Goal: Unclear

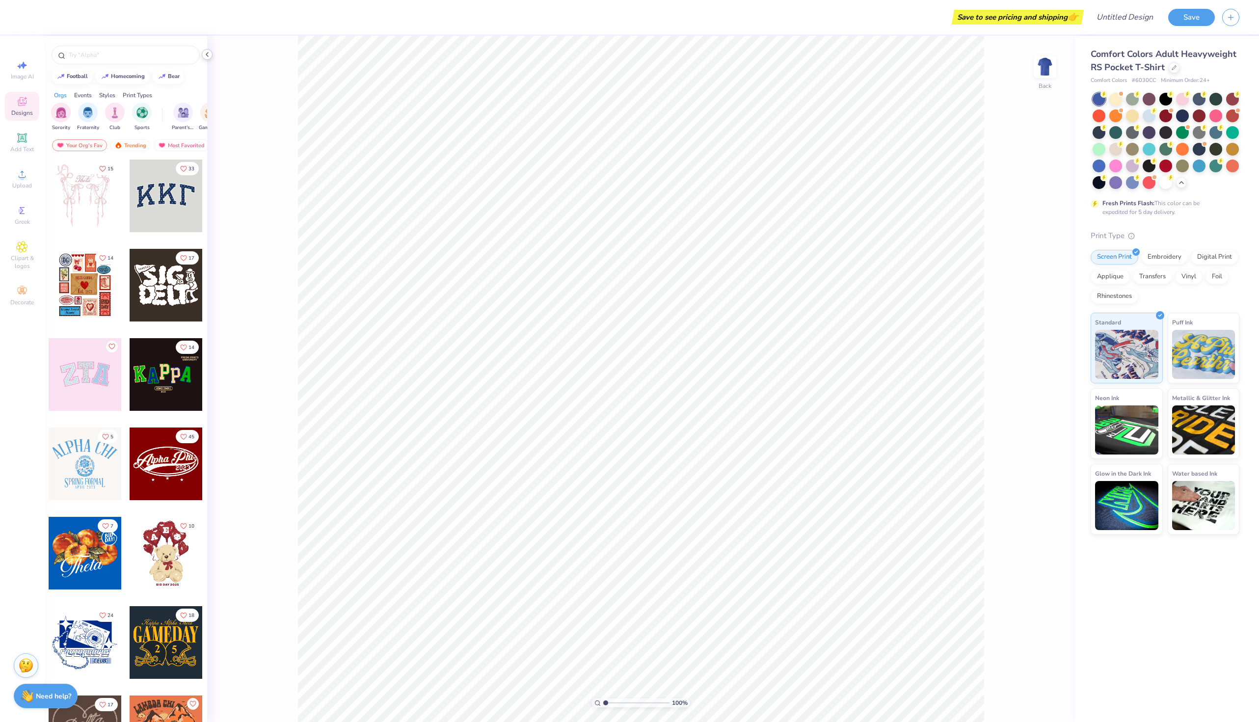
click at [207, 57] on icon at bounding box center [207, 55] width 8 height 8
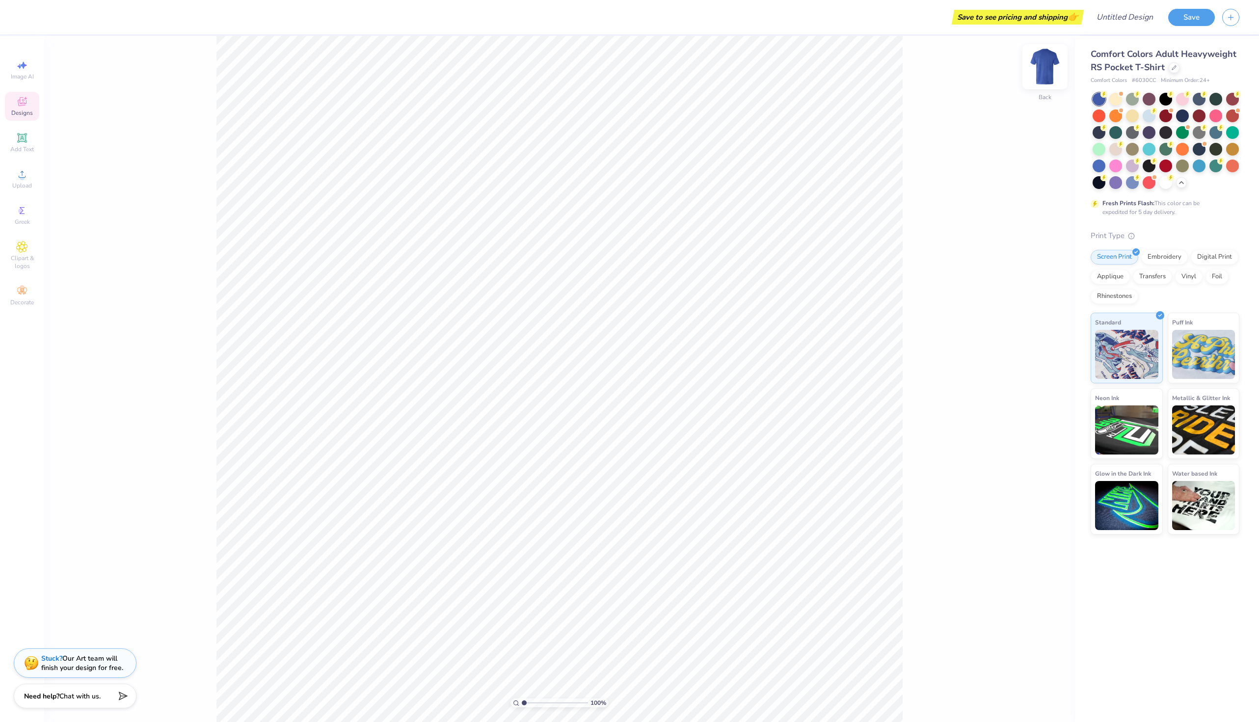
click at [1053, 61] on img at bounding box center [1044, 66] width 39 height 39
click at [1047, 68] on img at bounding box center [1044, 66] width 39 height 39
click at [1046, 70] on img at bounding box center [1044, 66] width 39 height 39
click at [22, 66] on icon at bounding box center [23, 65] width 7 height 7
select select "4"
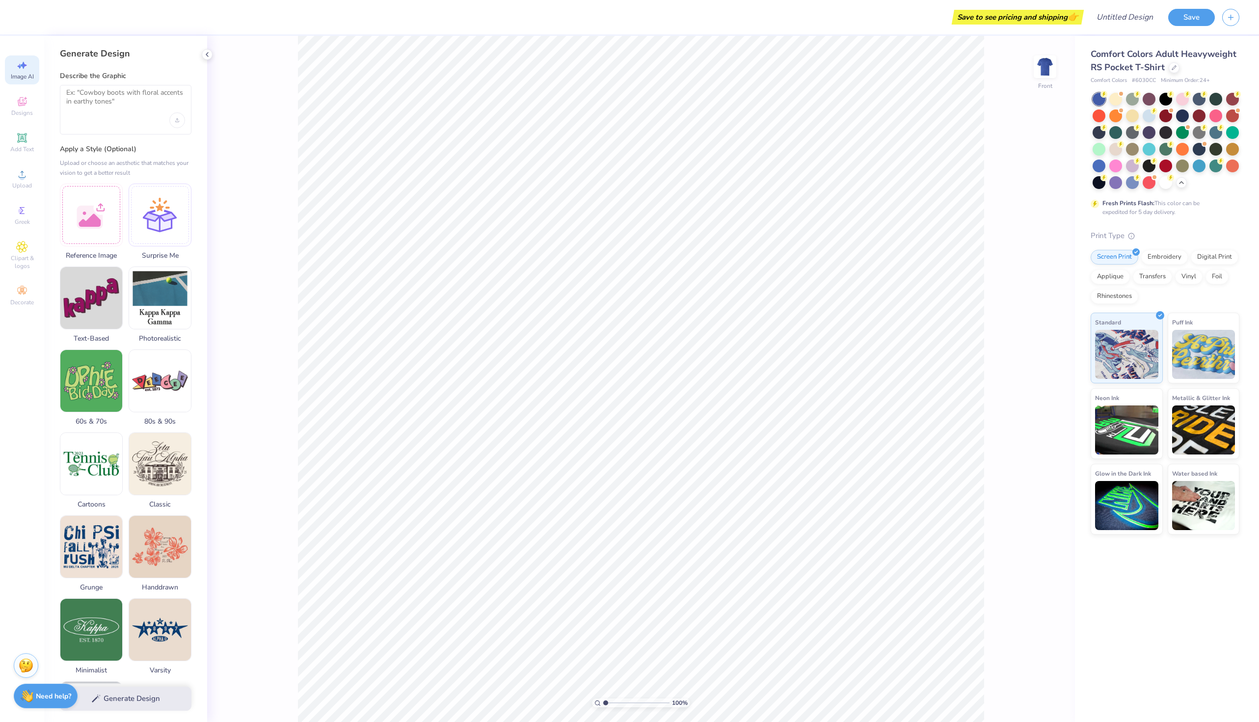
click at [22, 66] on icon at bounding box center [23, 65] width 7 height 7
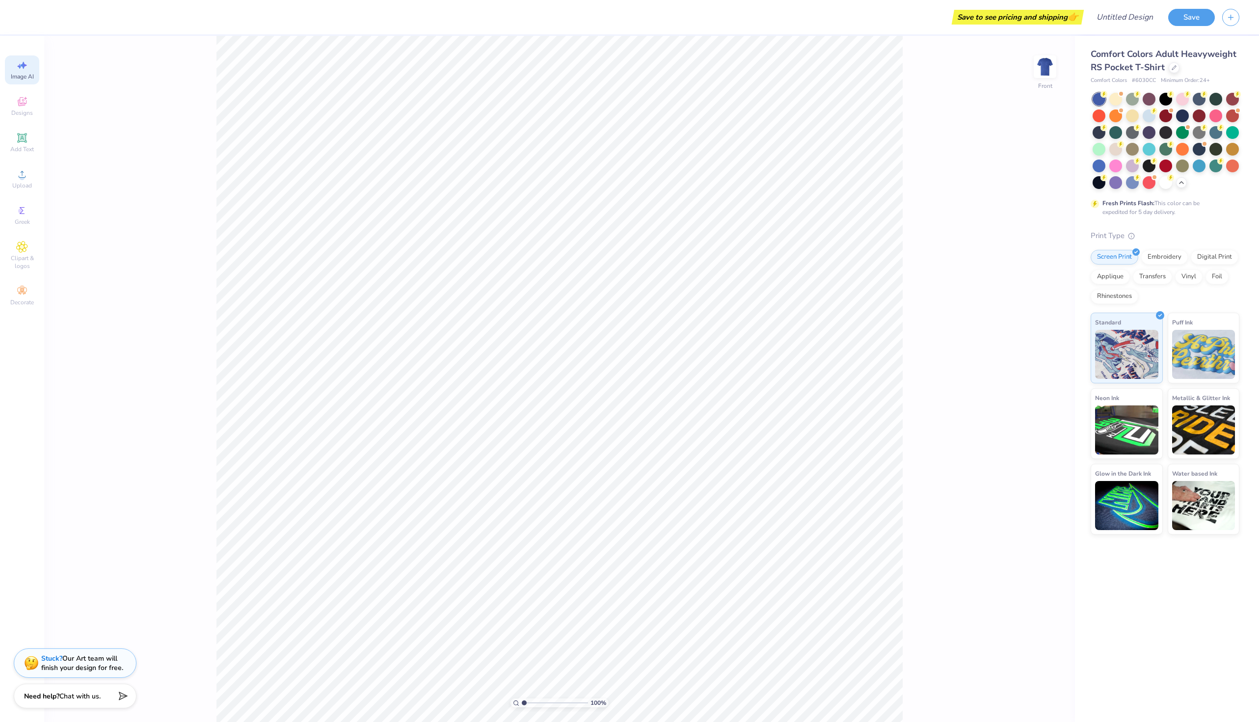
click at [22, 66] on icon at bounding box center [23, 65] width 7 height 7
select select "4"
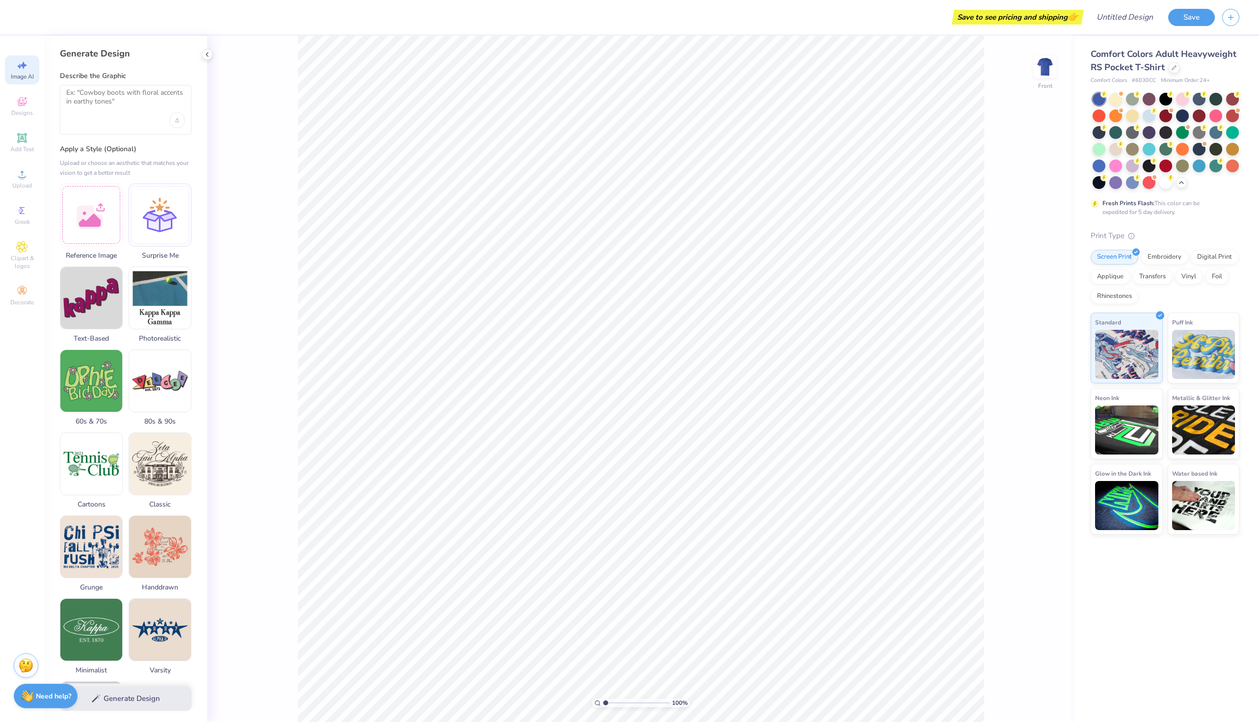
click at [22, 66] on icon at bounding box center [23, 65] width 7 height 7
